Goal: Task Accomplishment & Management: Manage account settings

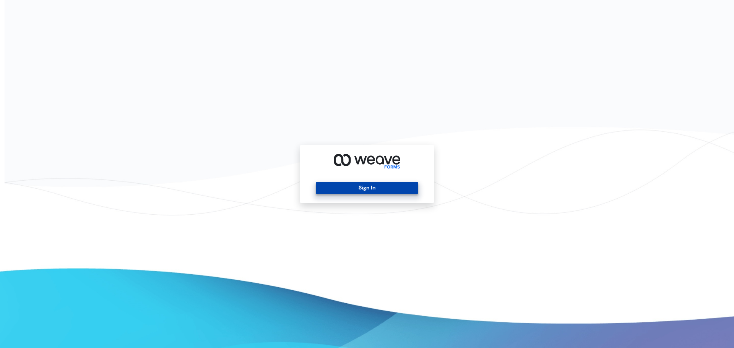
click at [388, 190] on button "Sign In" at bounding box center [367, 188] width 102 height 12
